Goal: Information Seeking & Learning: Learn about a topic

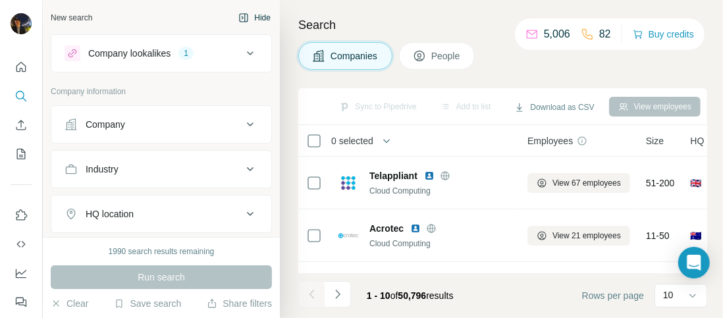
click at [247, 14] on button "Hide" at bounding box center [254, 18] width 51 height 20
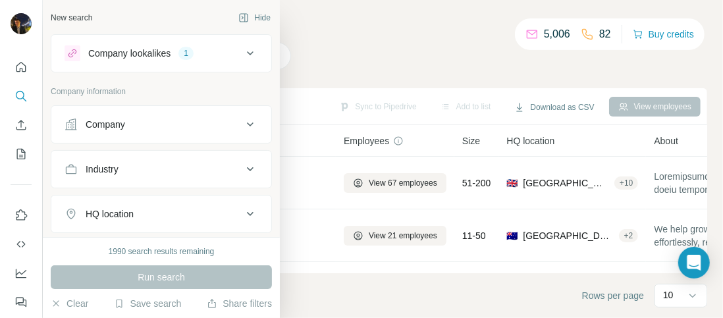
click at [246, 215] on icon at bounding box center [250, 214] width 16 height 16
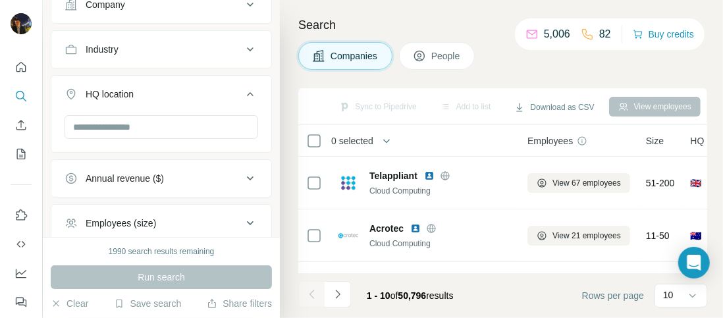
scroll to position [121, 0]
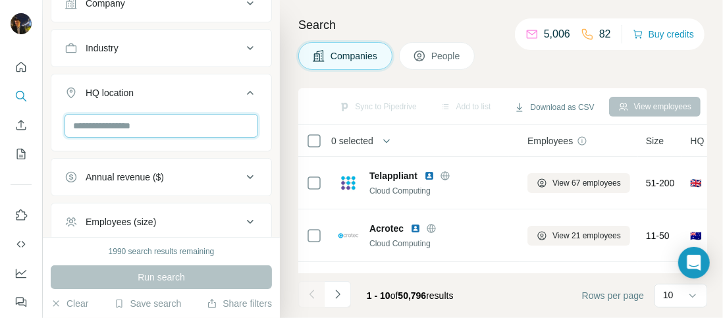
click at [145, 119] on input "text" at bounding box center [162, 126] width 194 height 24
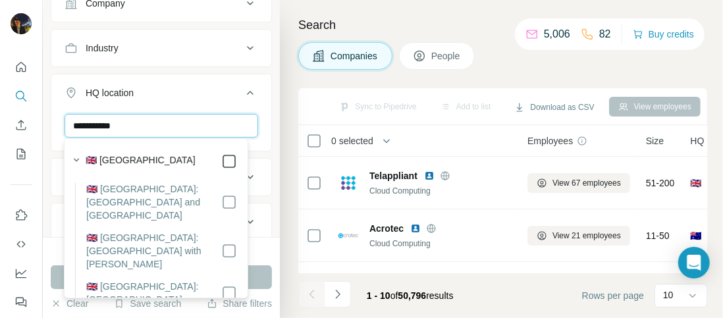
type input "**********"
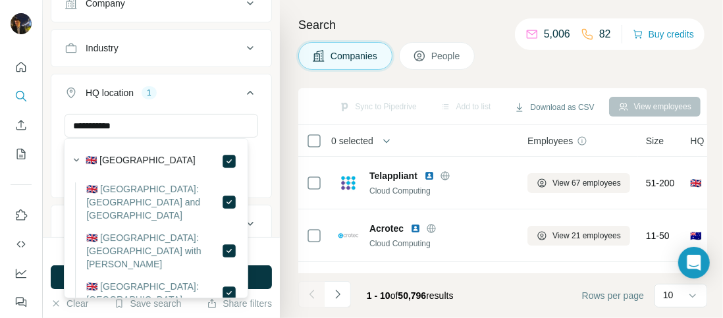
click at [351, 92] on div "Sync to Pipedrive Add to list Download as CSV View employees" at bounding box center [502, 106] width 409 height 37
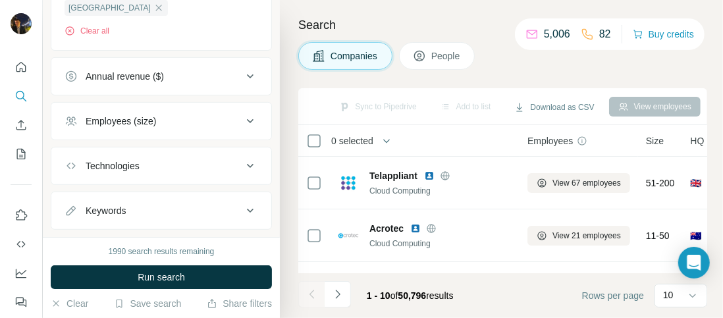
scroll to position [293, 0]
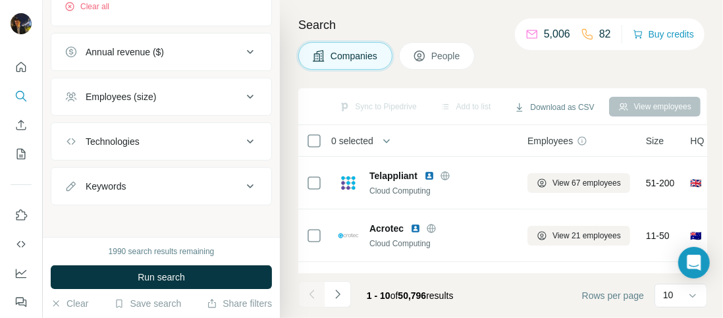
click at [242, 92] on icon at bounding box center [250, 97] width 16 height 16
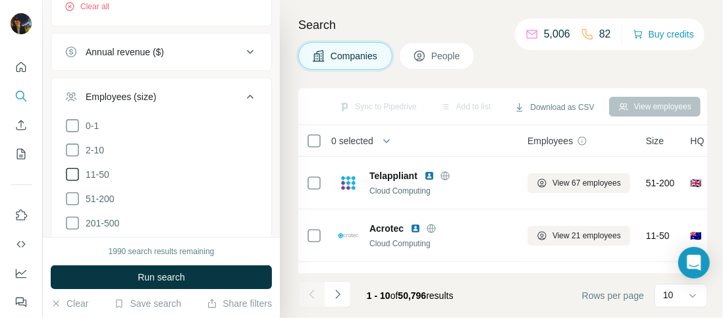
click at [68, 170] on icon at bounding box center [73, 175] width 16 height 16
click at [69, 147] on icon at bounding box center [73, 150] width 16 height 16
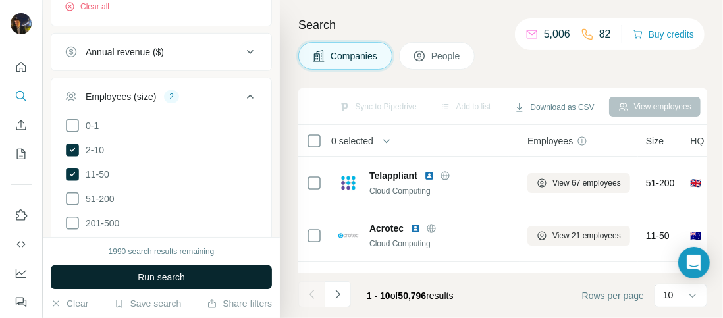
click at [142, 274] on span "Run search" at bounding box center [161, 277] width 47 height 13
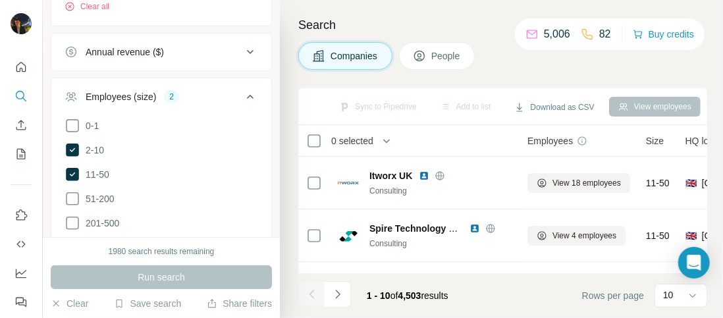
click at [348, 16] on h4 "Search" at bounding box center [502, 25] width 409 height 18
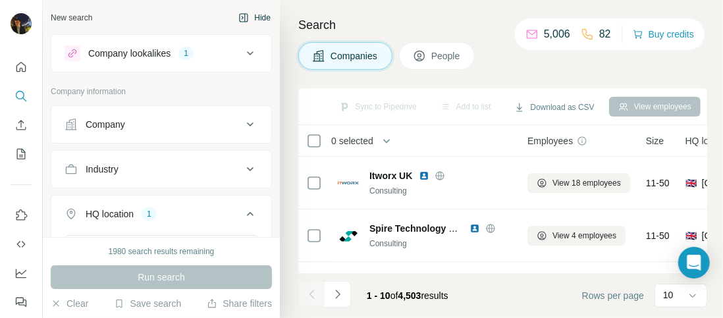
click at [248, 16] on button "Hide" at bounding box center [254, 18] width 51 height 20
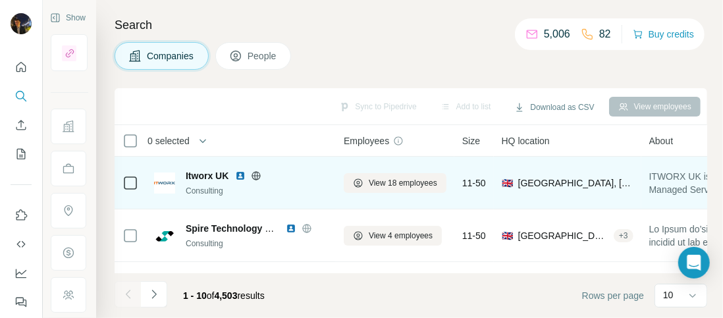
click at [237, 175] on img at bounding box center [240, 176] width 11 height 11
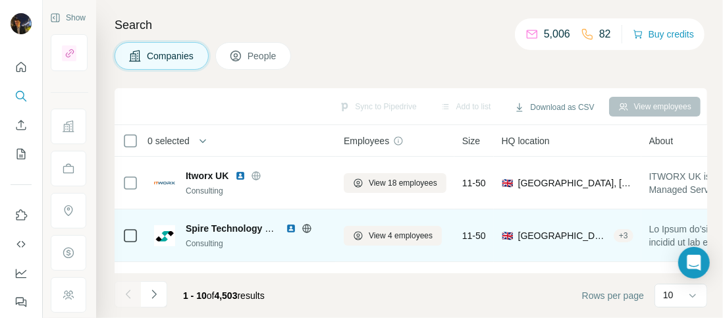
click at [289, 229] on img at bounding box center [291, 228] width 11 height 11
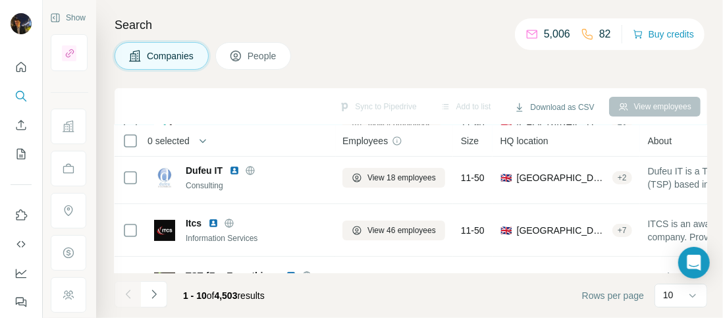
scroll to position [101, 7]
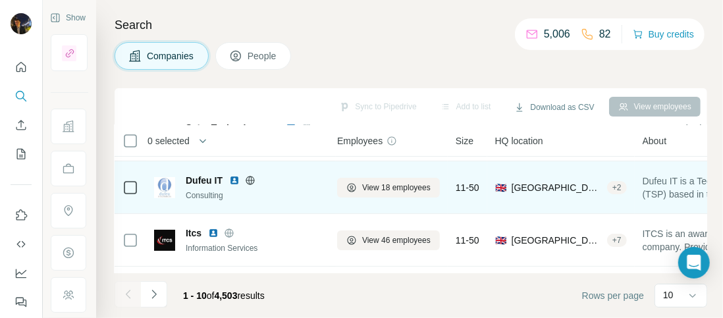
click at [235, 178] on img at bounding box center [234, 180] width 11 height 11
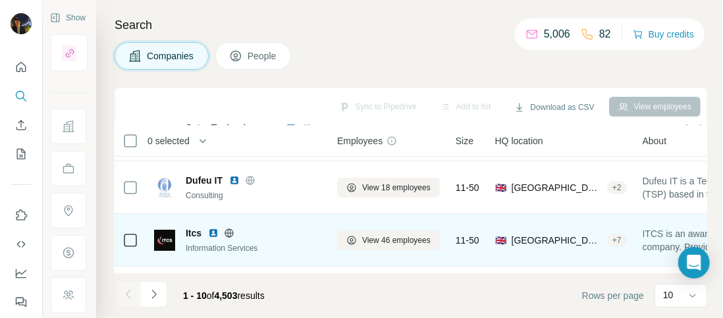
click at [213, 231] on img at bounding box center [213, 233] width 11 height 11
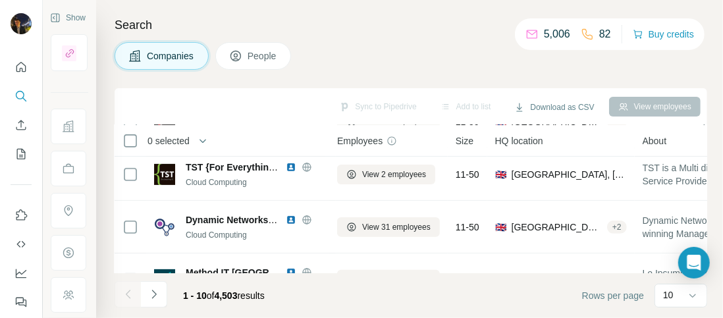
scroll to position [220, 7]
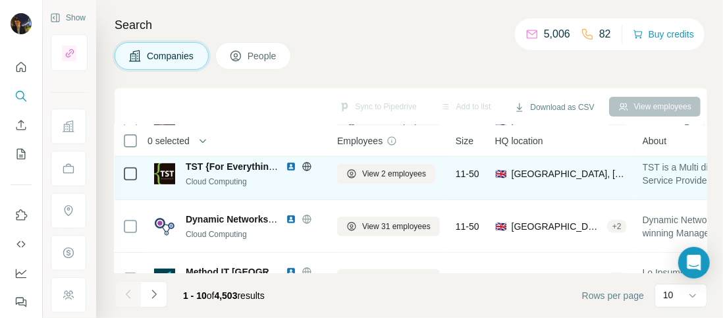
click at [291, 165] on img at bounding box center [291, 166] width 11 height 11
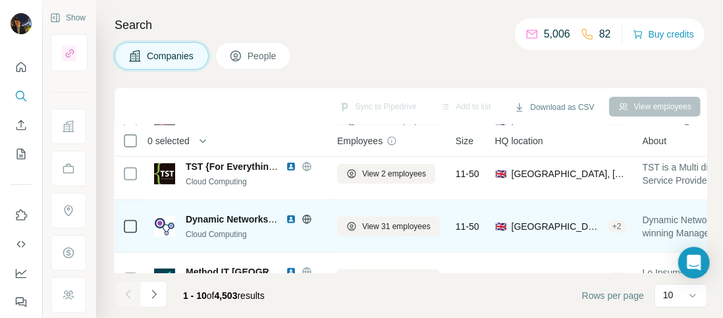
click at [291, 217] on img at bounding box center [291, 219] width 11 height 11
click at [306, 220] on icon at bounding box center [307, 219] width 11 height 11
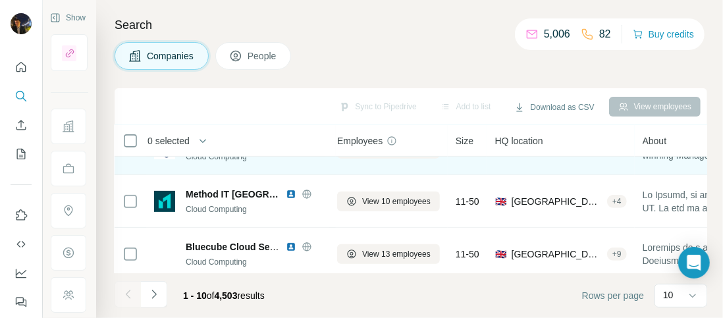
scroll to position [299, 7]
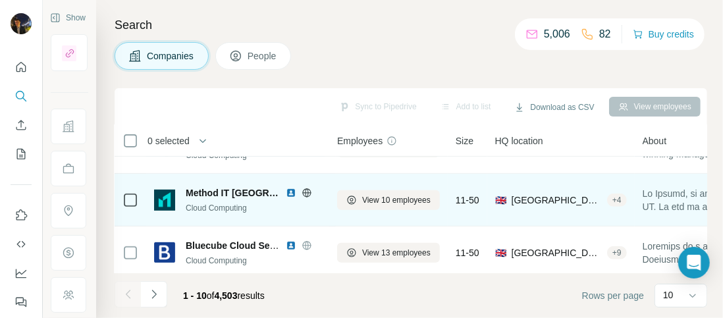
click at [286, 188] on img at bounding box center [291, 193] width 11 height 11
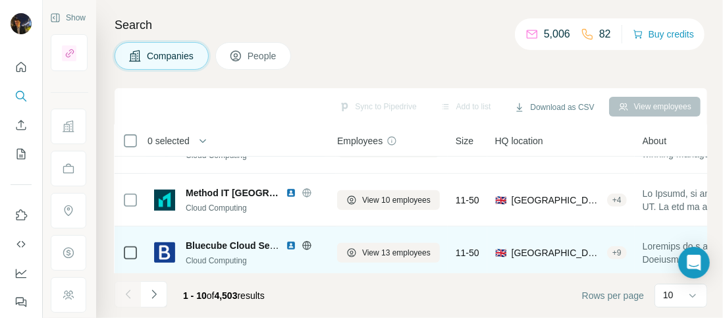
click at [285, 241] on div "Bluecube Cloud Services" at bounding box center [257, 245] width 142 height 13
click at [288, 242] on img at bounding box center [291, 245] width 11 height 11
click at [303, 240] on icon at bounding box center [307, 245] width 11 height 11
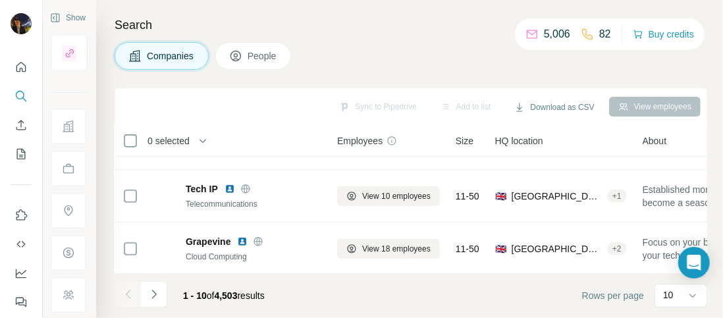
scroll to position [409, 7]
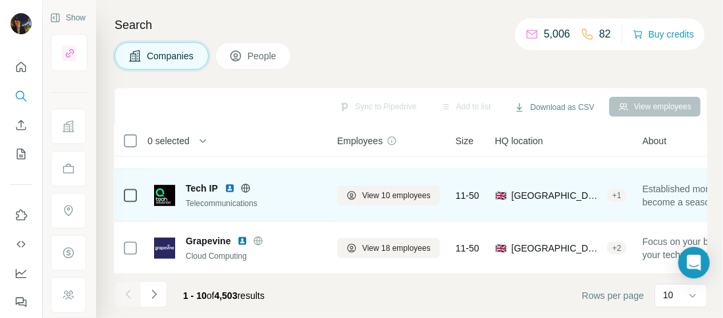
click at [229, 183] on img at bounding box center [230, 188] width 11 height 11
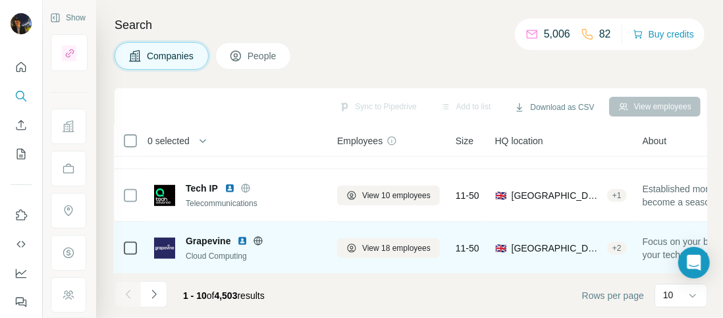
click at [244, 242] on img at bounding box center [242, 241] width 11 height 11
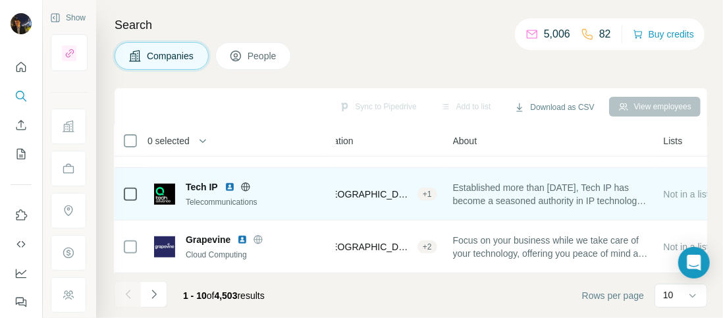
scroll to position [416, 198]
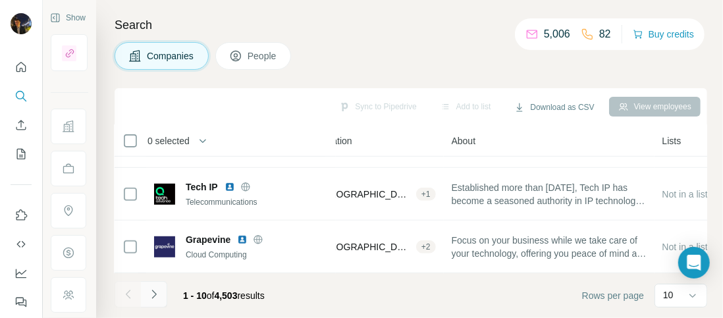
click at [159, 297] on icon "Navigate to next page" at bounding box center [154, 294] width 13 height 13
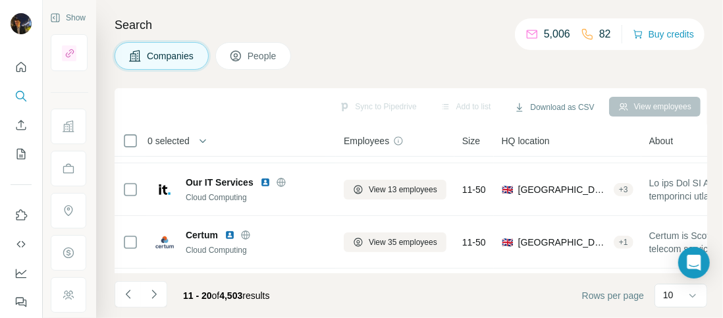
scroll to position [0, 0]
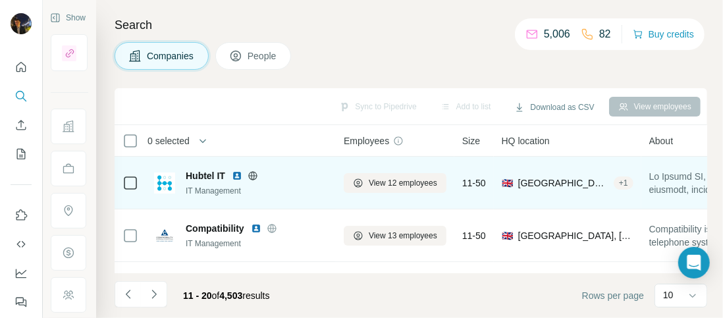
click at [253, 176] on icon at bounding box center [253, 176] width 11 height 11
click at [235, 174] on img at bounding box center [237, 176] width 11 height 11
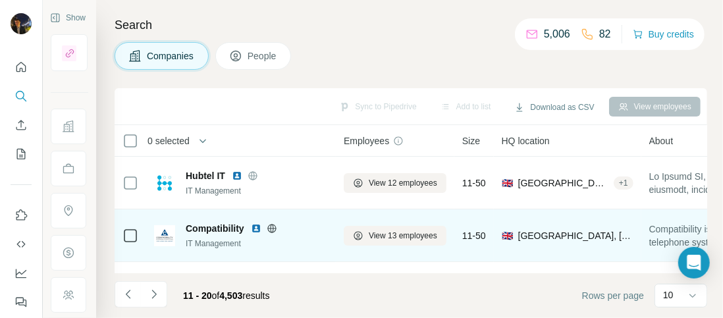
click at [271, 227] on icon at bounding box center [271, 228] width 3 height 9
click at [258, 227] on img at bounding box center [256, 228] width 11 height 11
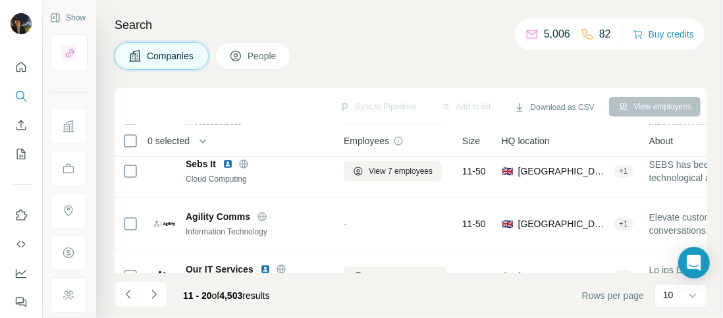
scroll to position [119, 0]
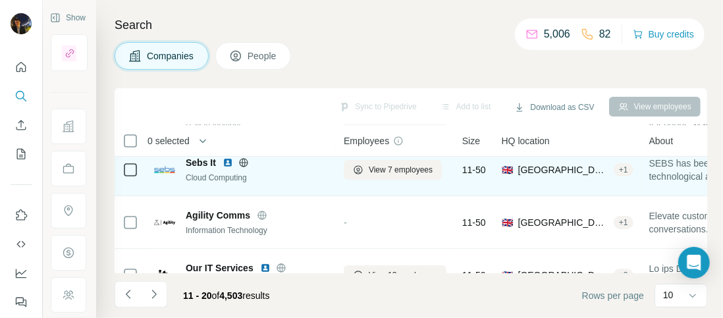
click at [227, 158] on img at bounding box center [228, 162] width 11 height 11
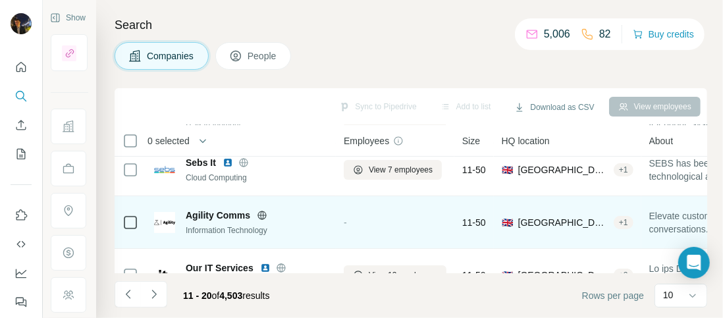
click at [262, 213] on icon at bounding box center [262, 215] width 11 height 11
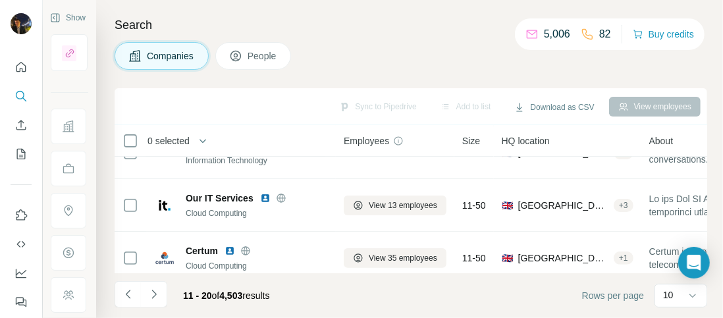
scroll to position [213, 0]
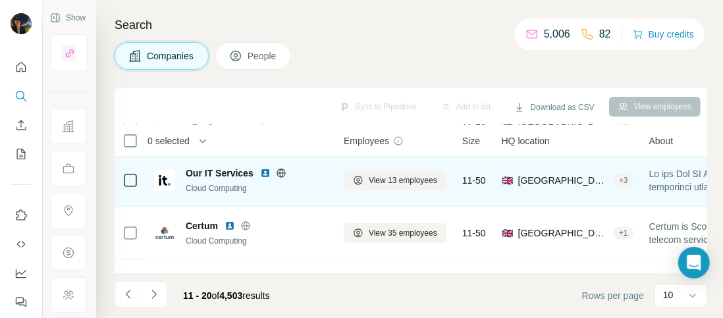
click at [267, 173] on img at bounding box center [265, 173] width 11 height 11
click at [282, 170] on icon at bounding box center [281, 173] width 11 height 11
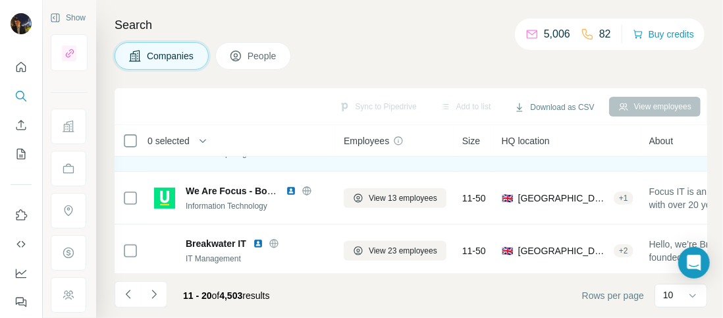
scroll to position [303, 0]
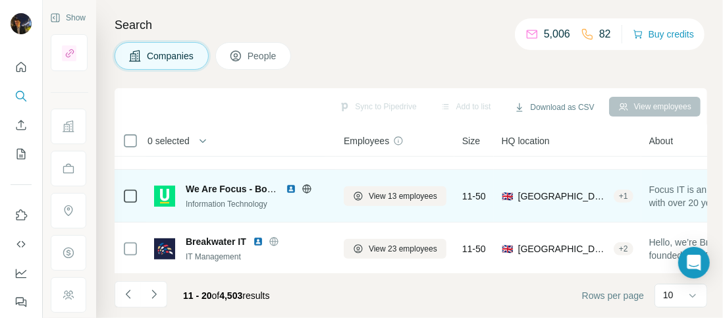
click at [294, 188] on img at bounding box center [291, 189] width 11 height 11
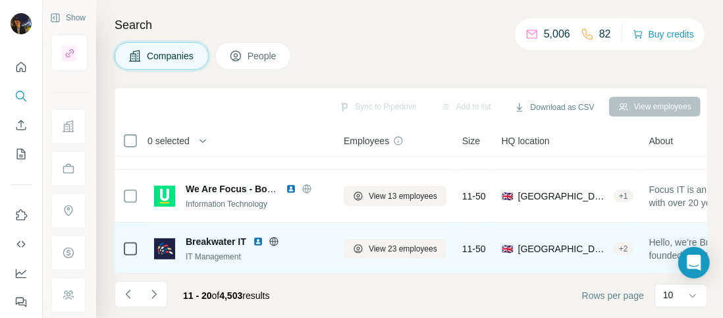
click at [260, 242] on img at bounding box center [258, 241] width 11 height 11
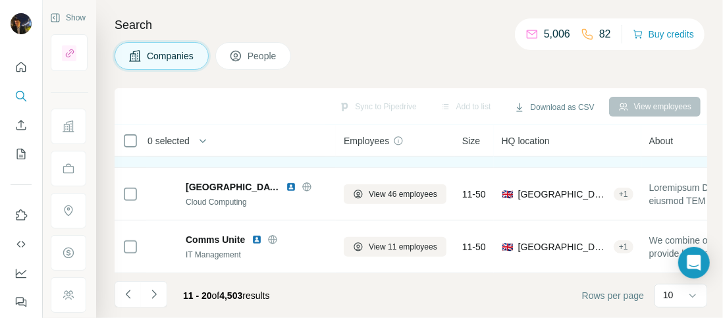
scroll to position [416, 1]
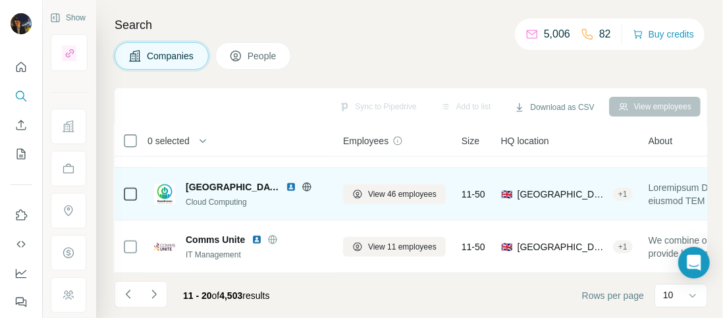
click at [287, 182] on img at bounding box center [291, 187] width 11 height 11
